Goal: Transaction & Acquisition: Purchase product/service

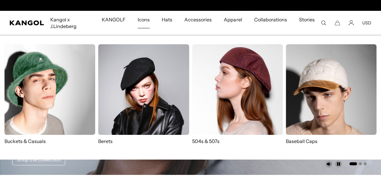
scroll to position [0, 124]
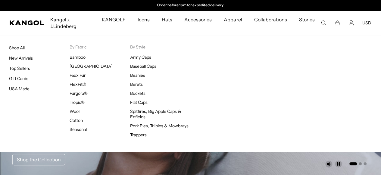
click at [175, 17] on link "Hats" at bounding box center [167, 19] width 23 height 17
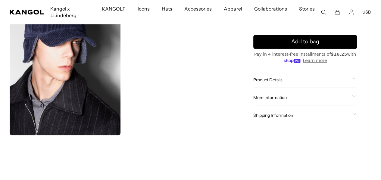
scroll to position [241, 0]
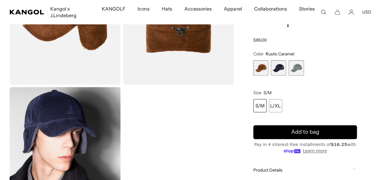
click at [297, 71] on span "3 of 3" at bounding box center [296, 67] width 15 height 15
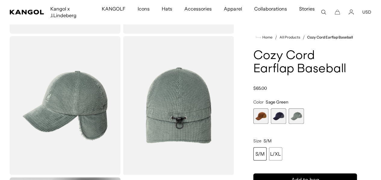
click at [269, 124] on span "1 of 3" at bounding box center [260, 115] width 15 height 15
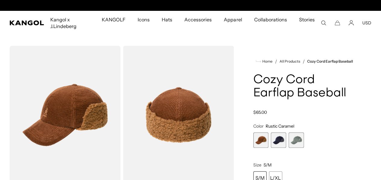
click at [286, 148] on span "2 of 3" at bounding box center [278, 140] width 15 height 15
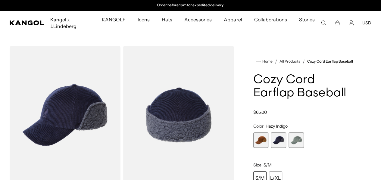
click at [269, 148] on span "1 of 3" at bounding box center [260, 140] width 15 height 15
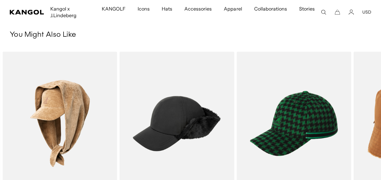
scroll to position [512, 0]
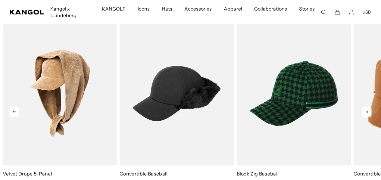
click at [367, 111] on icon at bounding box center [366, 112] width 3 height 3
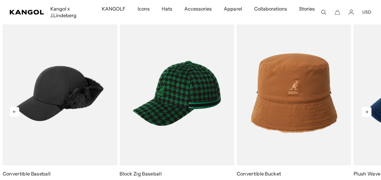
scroll to position [0, 124]
click at [367, 112] on icon at bounding box center [366, 112] width 3 height 3
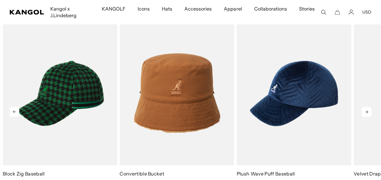
click at [367, 112] on icon at bounding box center [366, 112] width 3 height 3
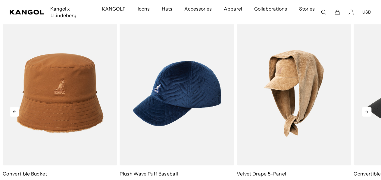
click at [367, 112] on icon at bounding box center [366, 112] width 3 height 3
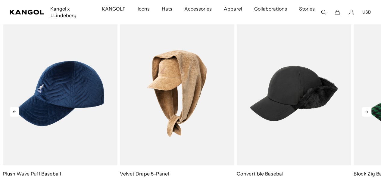
click at [367, 112] on icon at bounding box center [366, 112] width 3 height 3
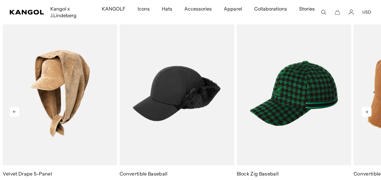
scroll to position [0, 0]
click at [367, 112] on icon at bounding box center [366, 112] width 3 height 3
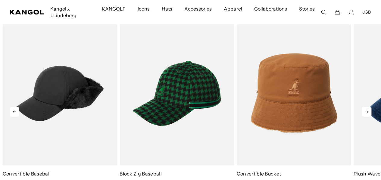
click at [367, 112] on icon at bounding box center [366, 112] width 3 height 3
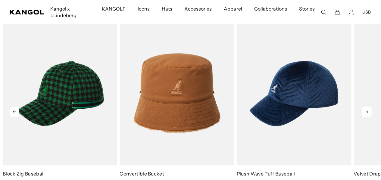
click at [367, 112] on icon at bounding box center [366, 112] width 3 height 3
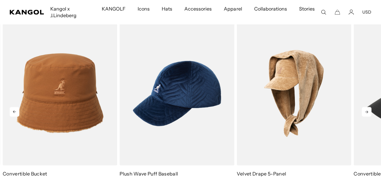
click at [367, 112] on icon at bounding box center [366, 112] width 3 height 3
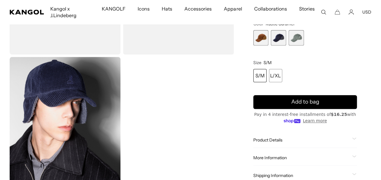
scroll to position [0, 124]
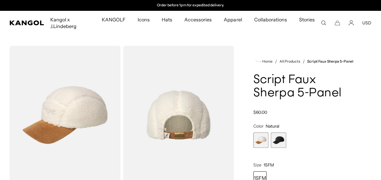
click at [82, 98] on img "Gallery Viewer" at bounding box center [65, 115] width 111 height 139
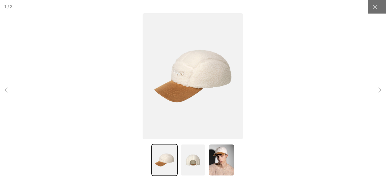
click at [369, 89] on icon at bounding box center [375, 90] width 12 height 12
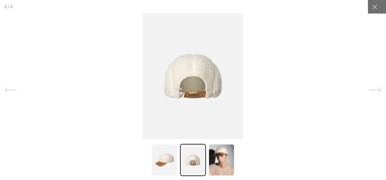
click at [369, 89] on icon at bounding box center [375, 90] width 12 height 12
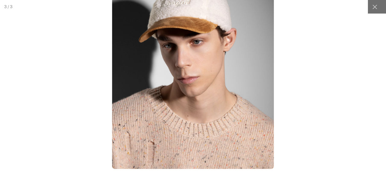
click at [369, 45] on div at bounding box center [192, 90] width 621 height 290
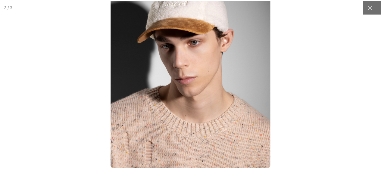
scroll to position [0, 124]
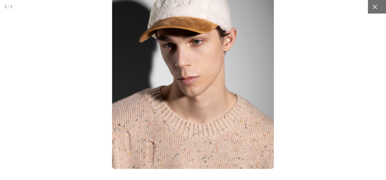
click at [372, 5] on icon at bounding box center [375, 7] width 6 height 6
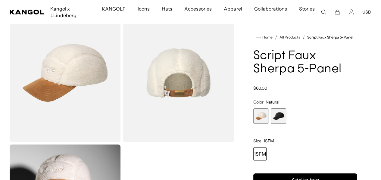
scroll to position [0, 0]
